Goal: Download file/media

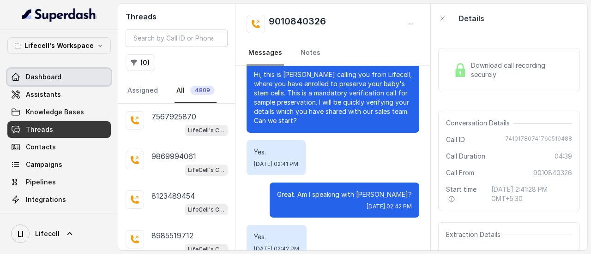
click at [37, 77] on span "Dashboard" at bounding box center [44, 76] width 36 height 9
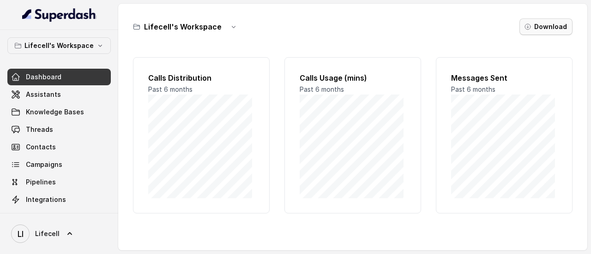
click at [549, 29] on button "Download" at bounding box center [545, 26] width 53 height 17
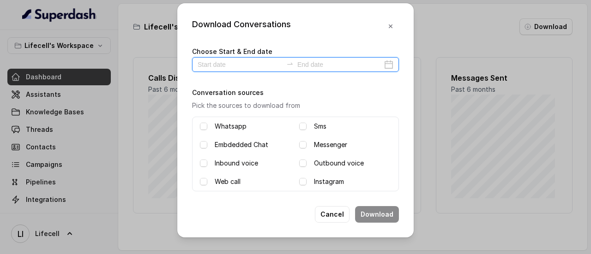
click at [221, 60] on input at bounding box center [240, 65] width 85 height 10
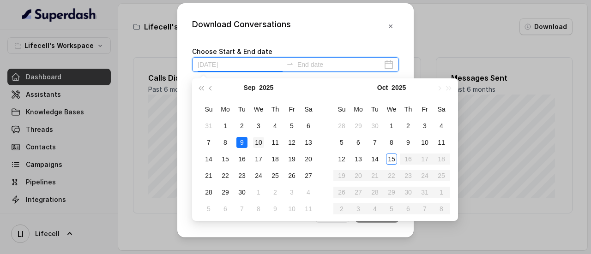
type input "[DATE]"
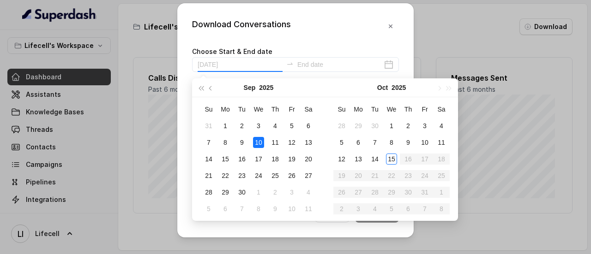
click at [255, 144] on div "10" at bounding box center [258, 142] width 11 height 11
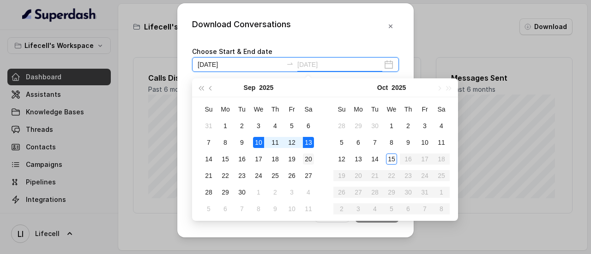
type input "[DATE]"
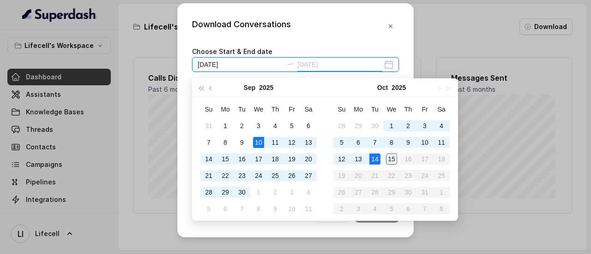
type input "[DATE]"
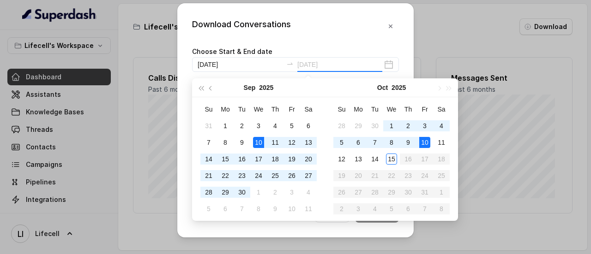
click at [424, 141] on div "10" at bounding box center [424, 142] width 11 height 11
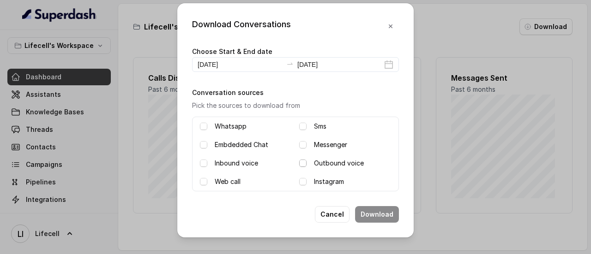
click at [304, 161] on span at bounding box center [302, 163] width 7 height 7
click at [203, 162] on span at bounding box center [203, 163] width 7 height 7
click at [200, 160] on span at bounding box center [203, 163] width 7 height 7
click at [205, 181] on span at bounding box center [203, 181] width 7 height 7
click at [381, 214] on button "Download" at bounding box center [377, 214] width 44 height 17
